Goal: Transaction & Acquisition: Purchase product/service

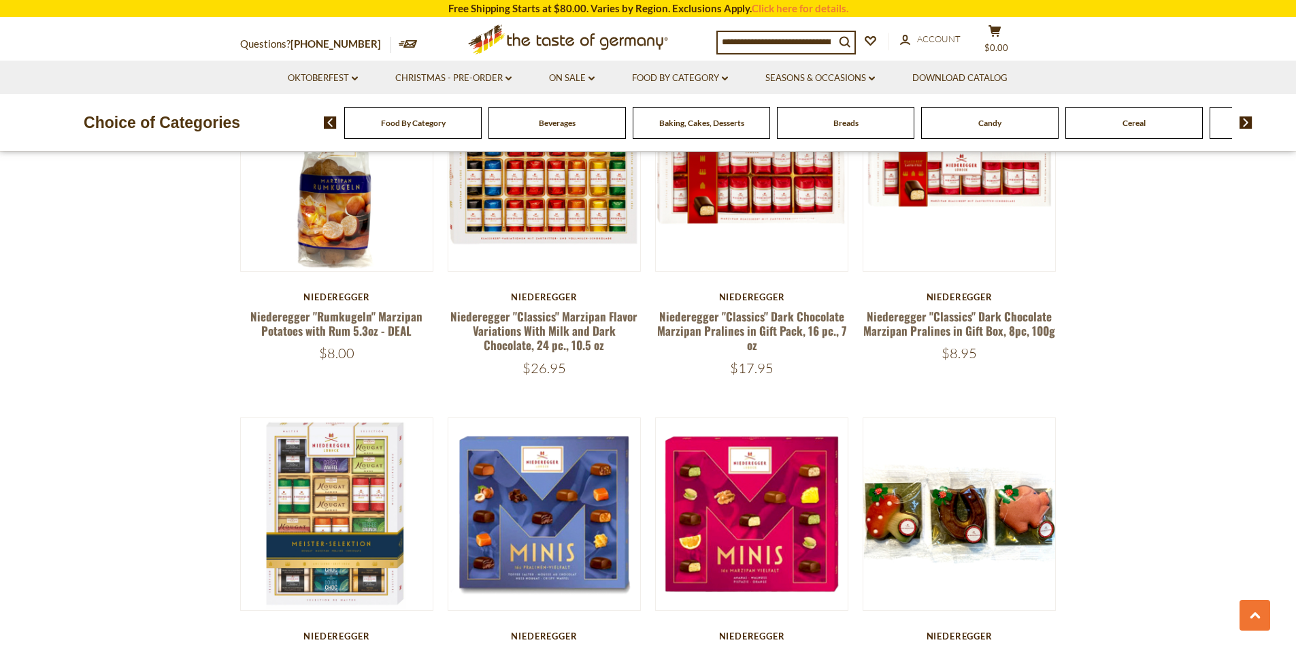
scroll to position [2110, 0]
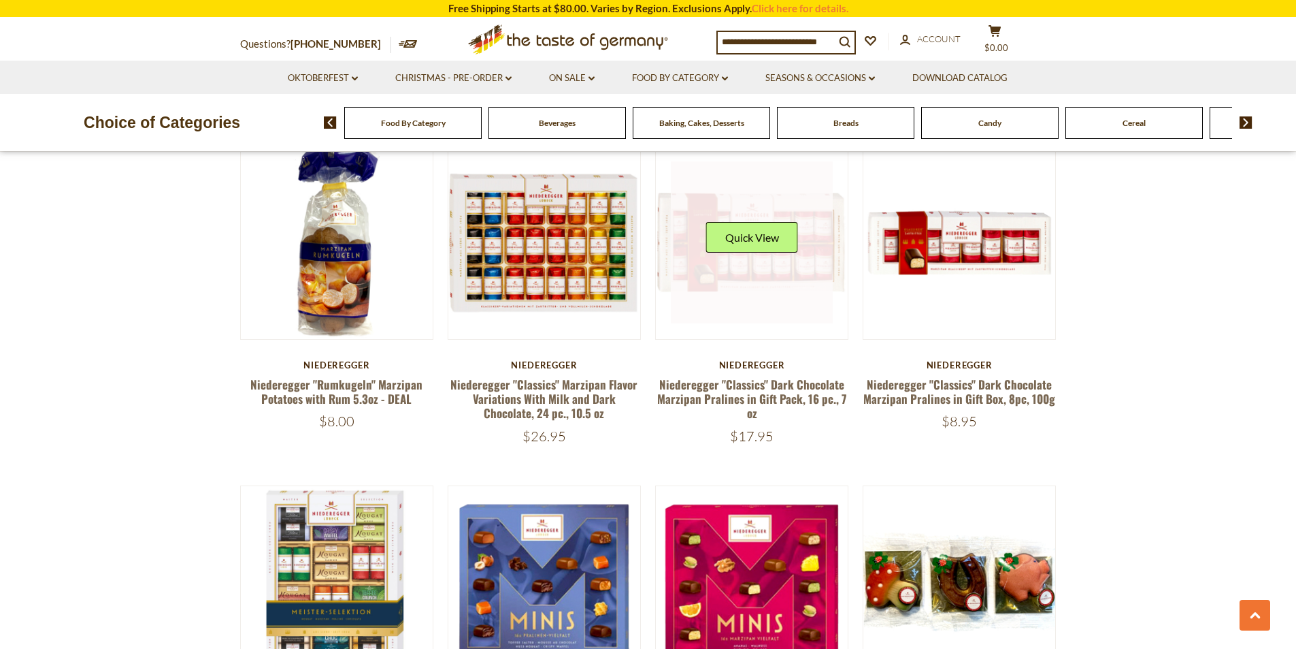
click at [771, 254] on link at bounding box center [752, 242] width 162 height 162
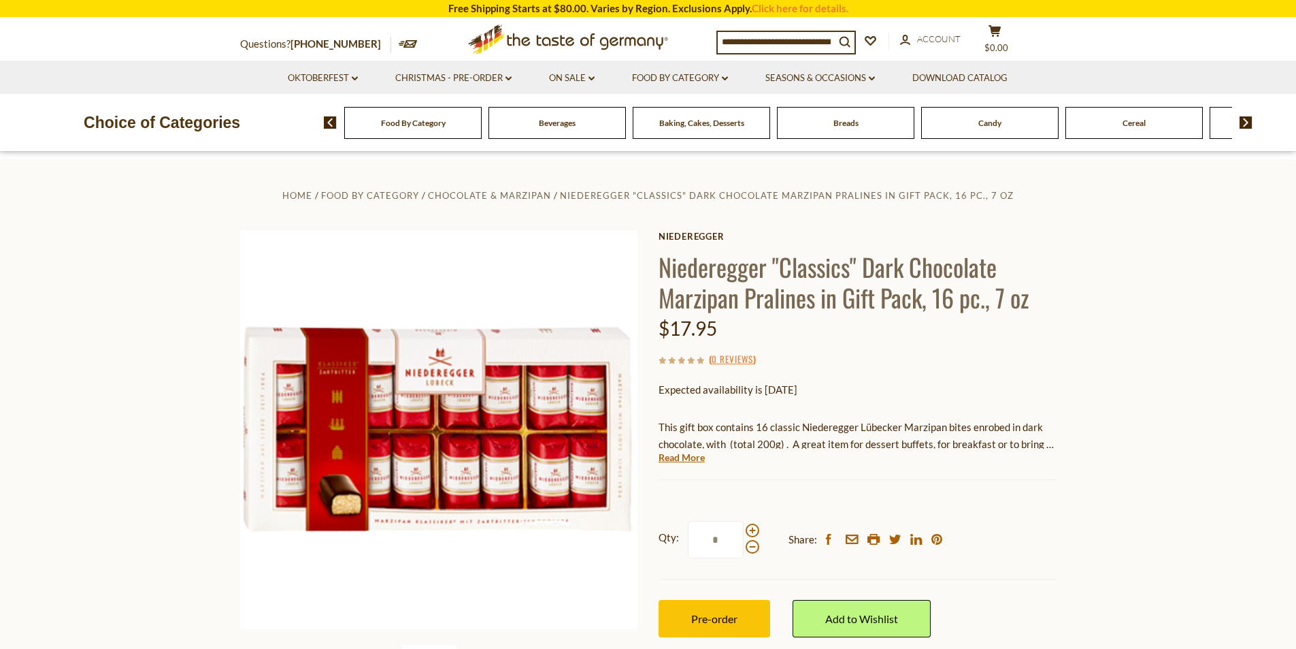
scroll to position [68, 0]
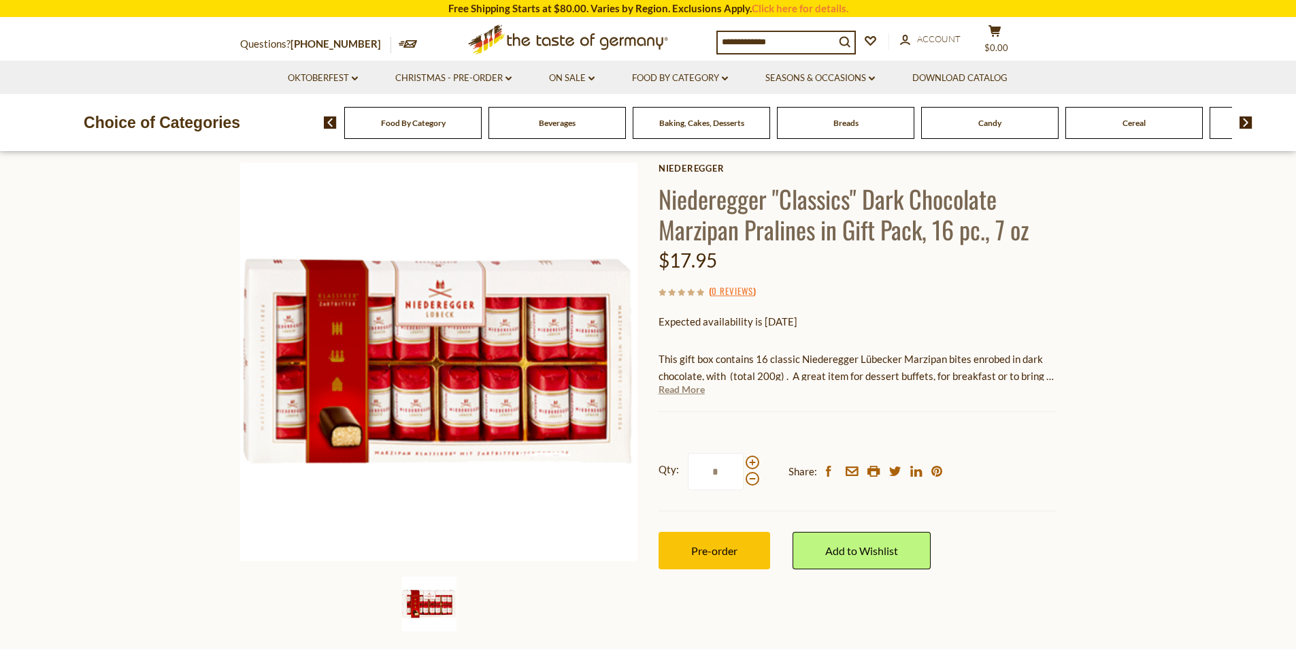
click at [699, 391] on link "Read More" at bounding box center [682, 389] width 46 height 14
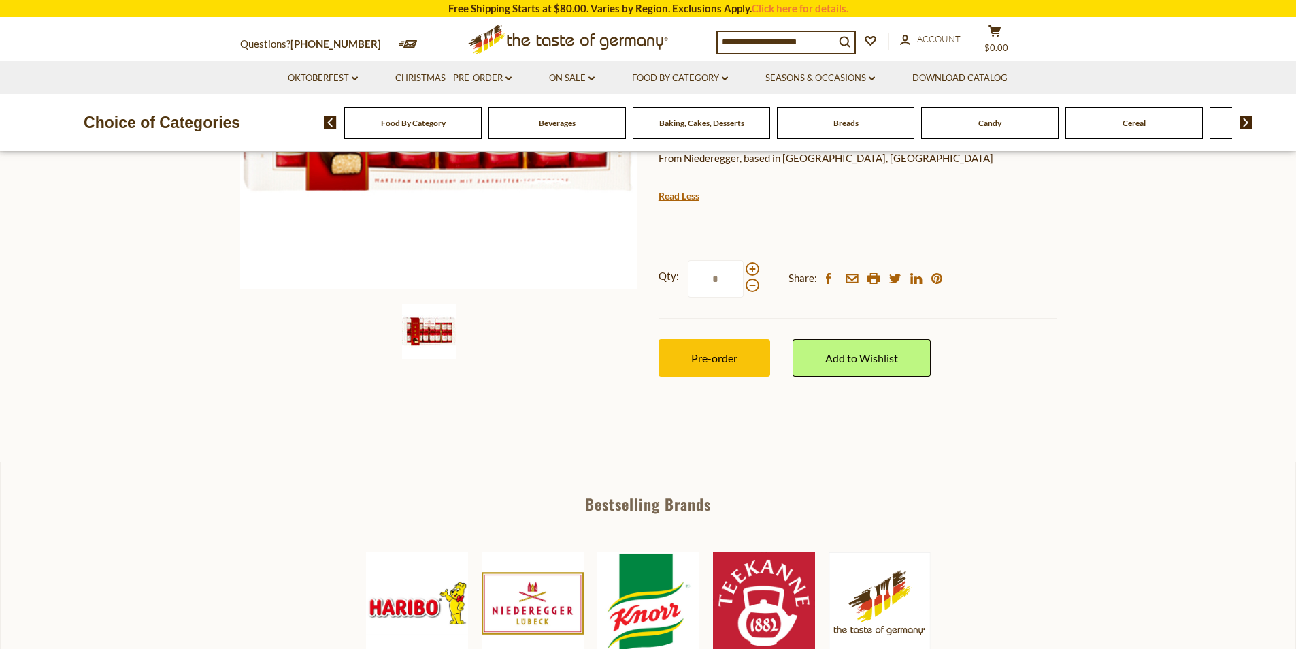
scroll to position [0, 0]
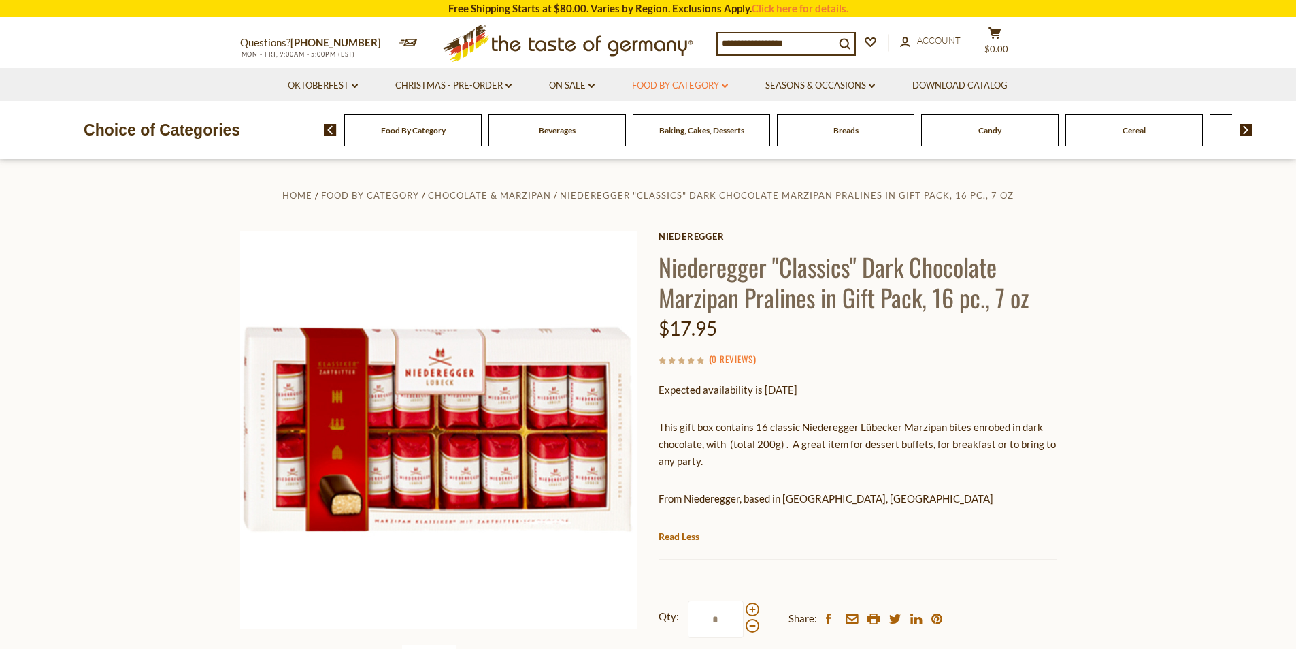
click at [708, 84] on link "Food By Category dropdown_arrow" at bounding box center [680, 85] width 96 height 15
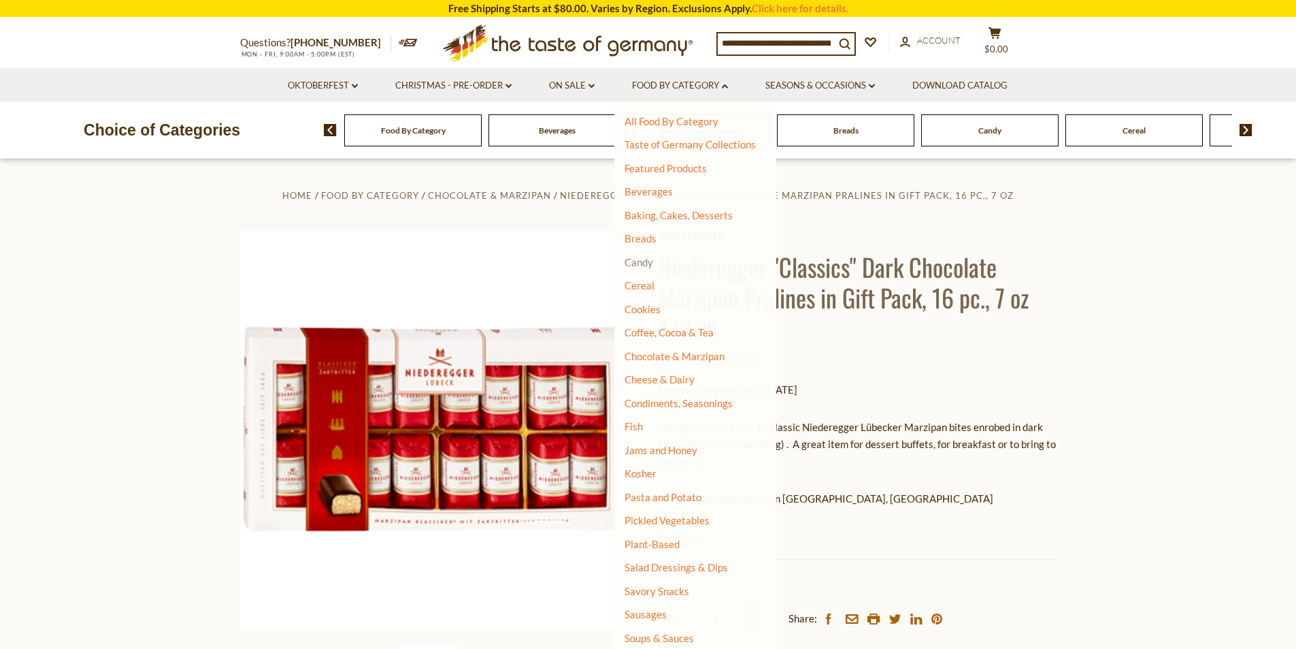
click at [650, 264] on link "Candy" at bounding box center [639, 262] width 29 height 12
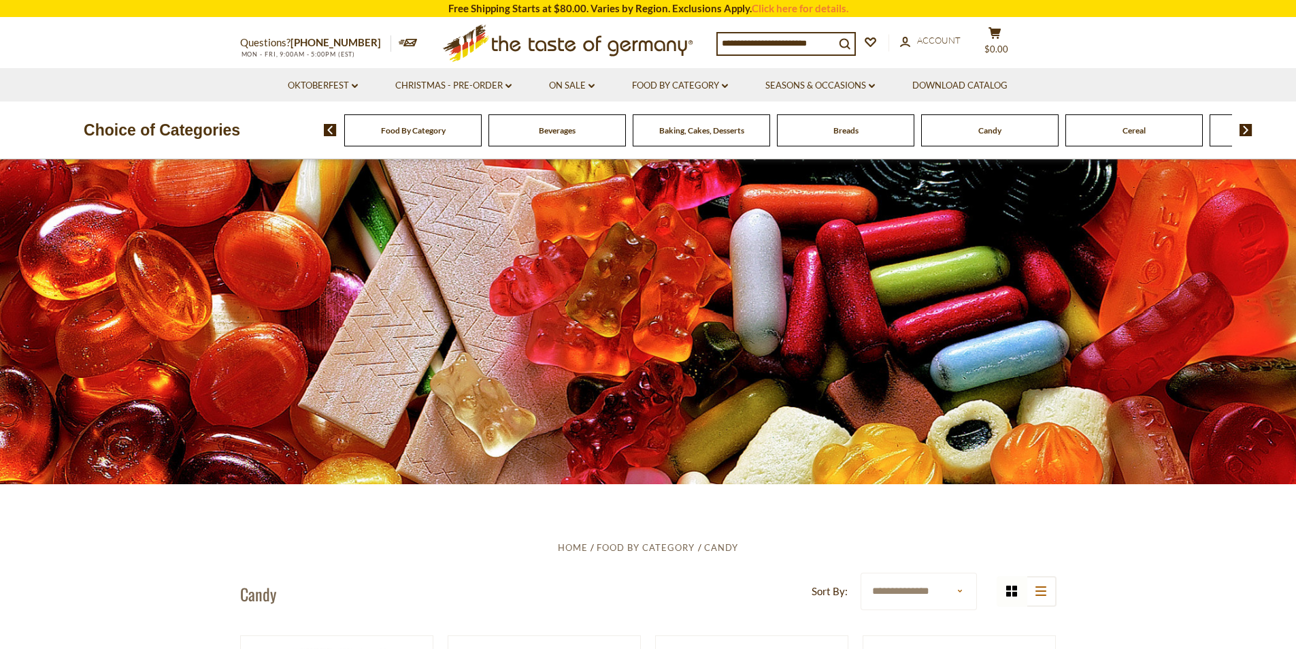
click at [813, 45] on input at bounding box center [776, 42] width 117 height 19
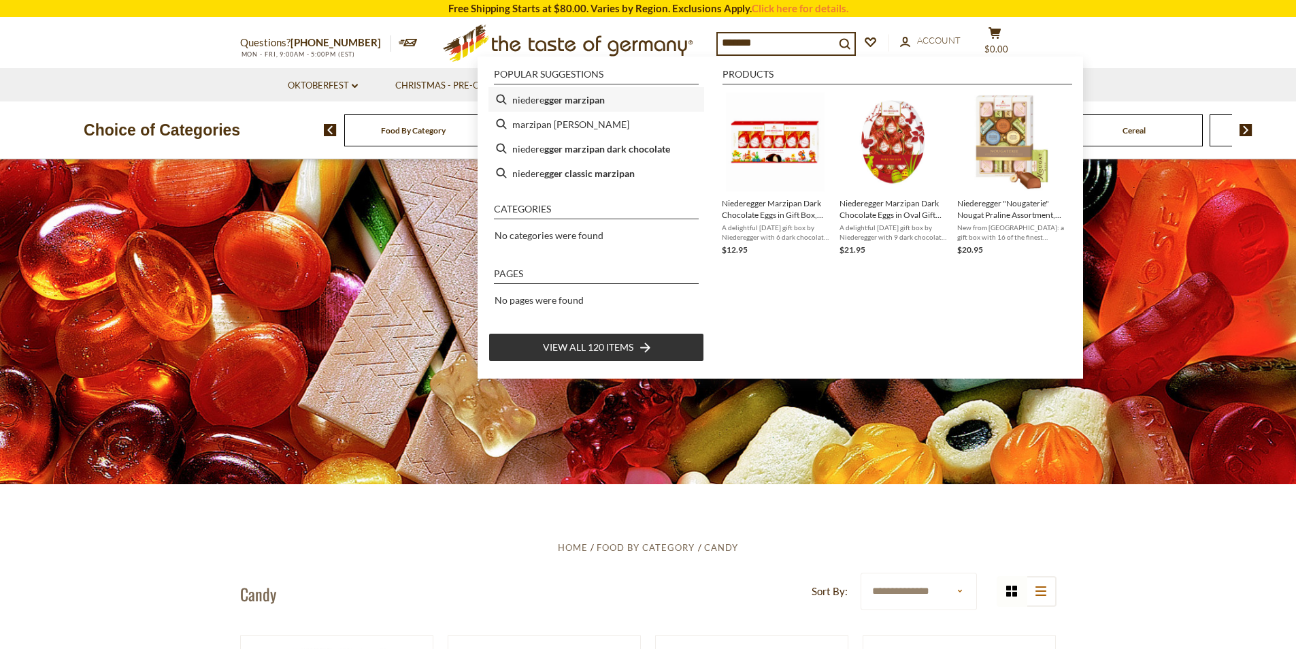
click at [577, 100] on b "gger marzipan" at bounding box center [574, 100] width 61 height 16
type input "**********"
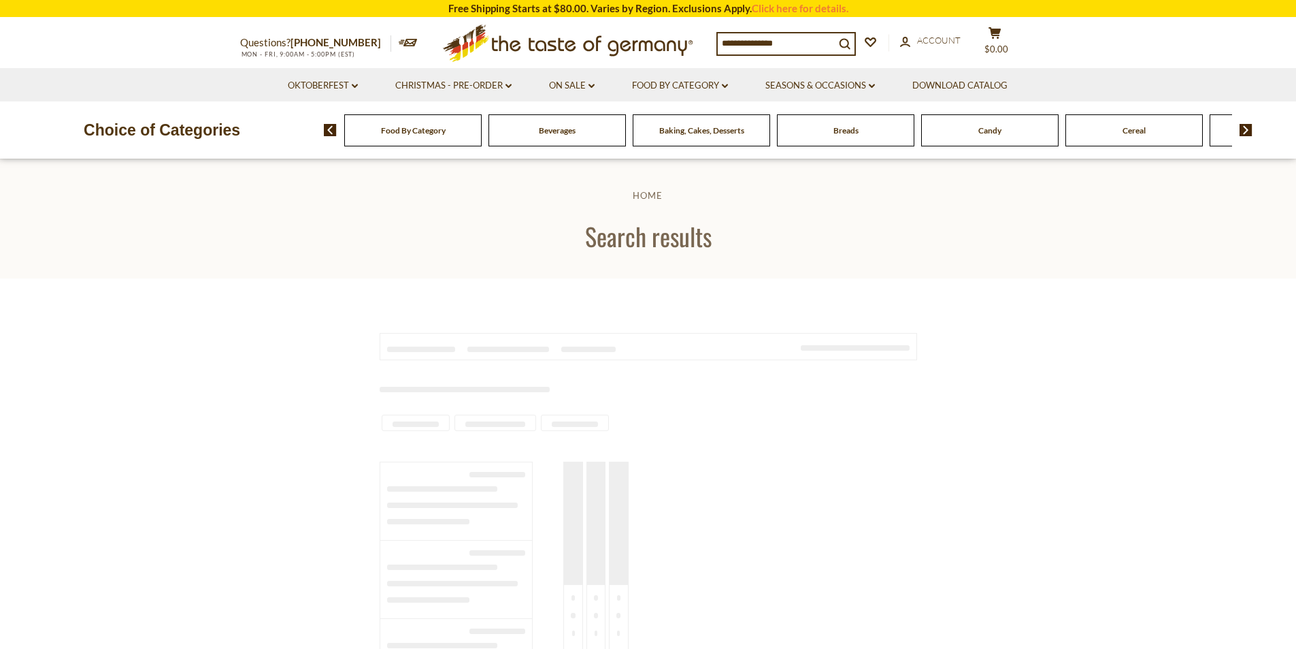
type input "**********"
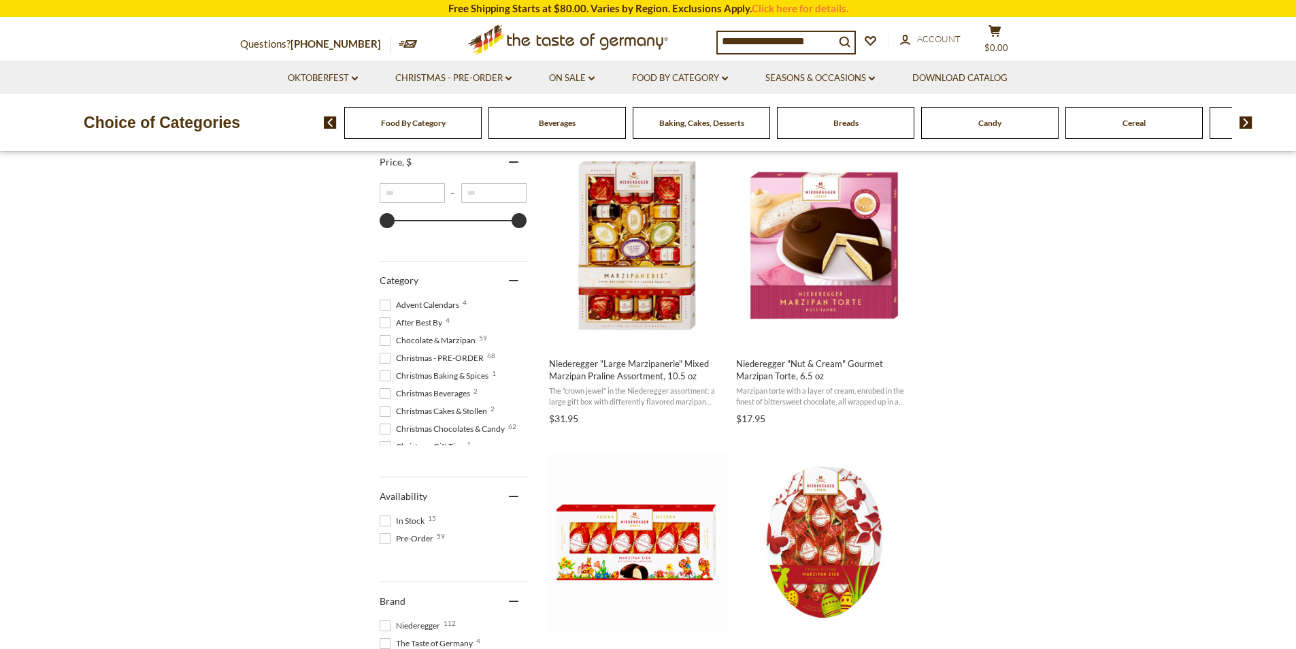
scroll to position [476, 0]
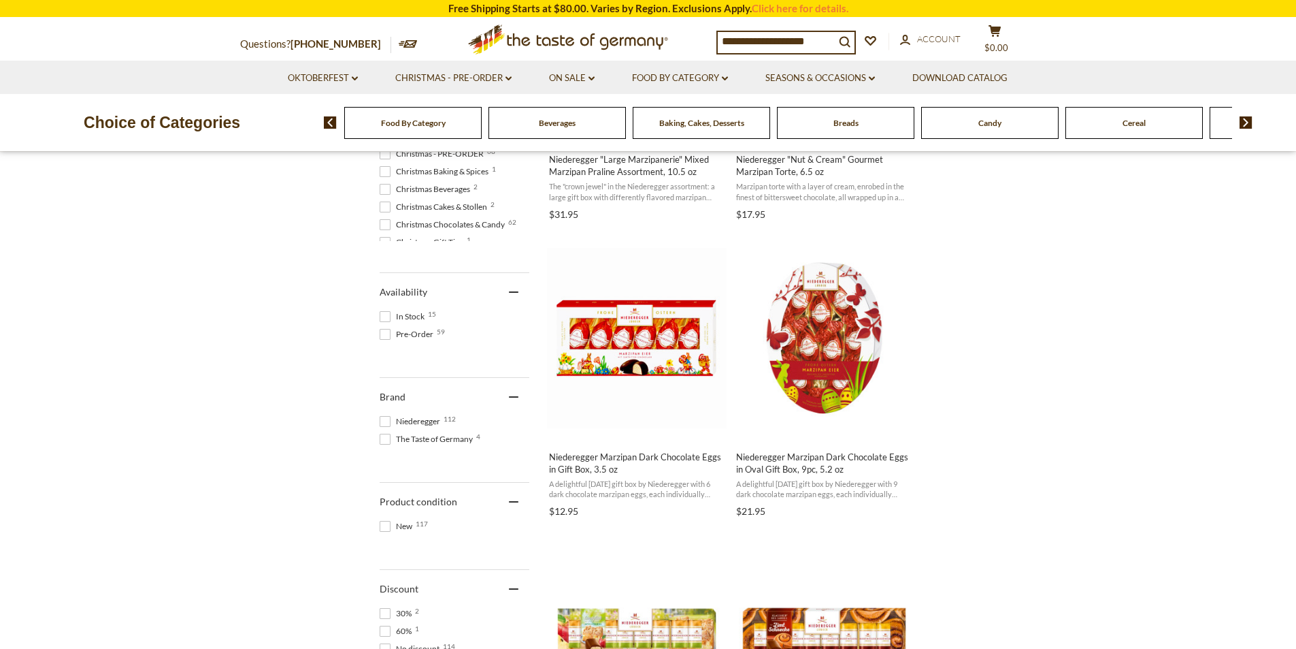
click at [387, 316] on span at bounding box center [385, 316] width 11 height 11
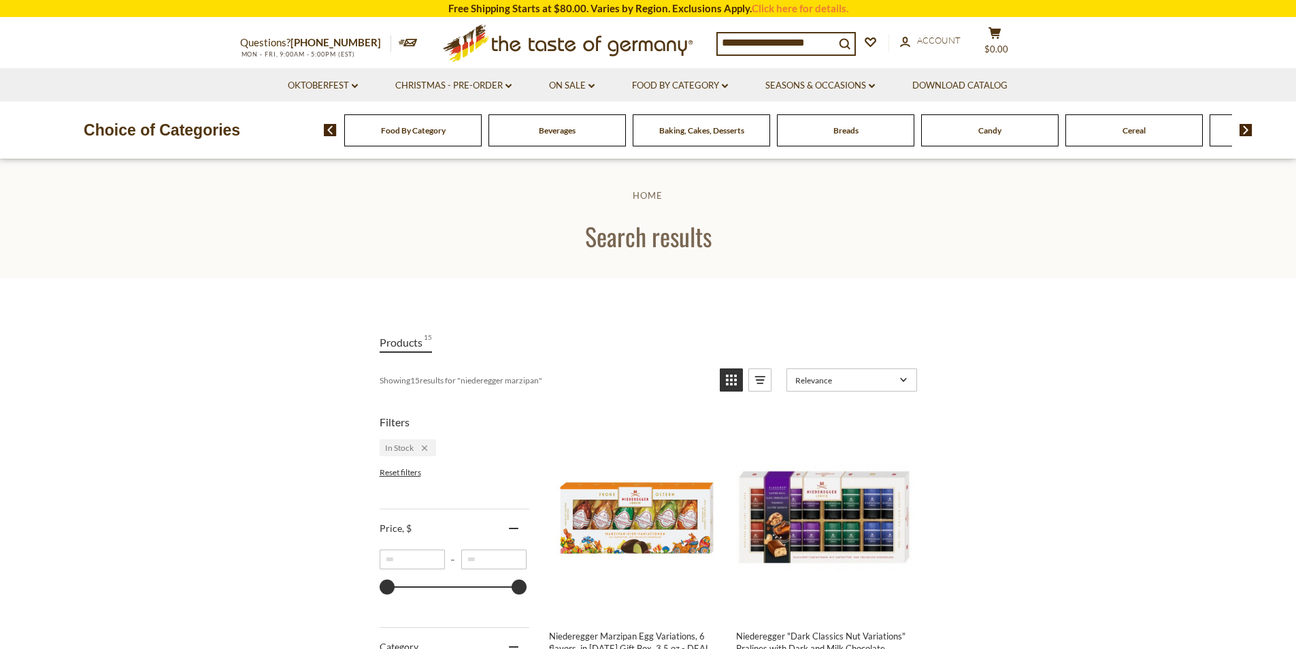
scroll to position [406, 0]
